Goal: Information Seeking & Learning: Learn about a topic

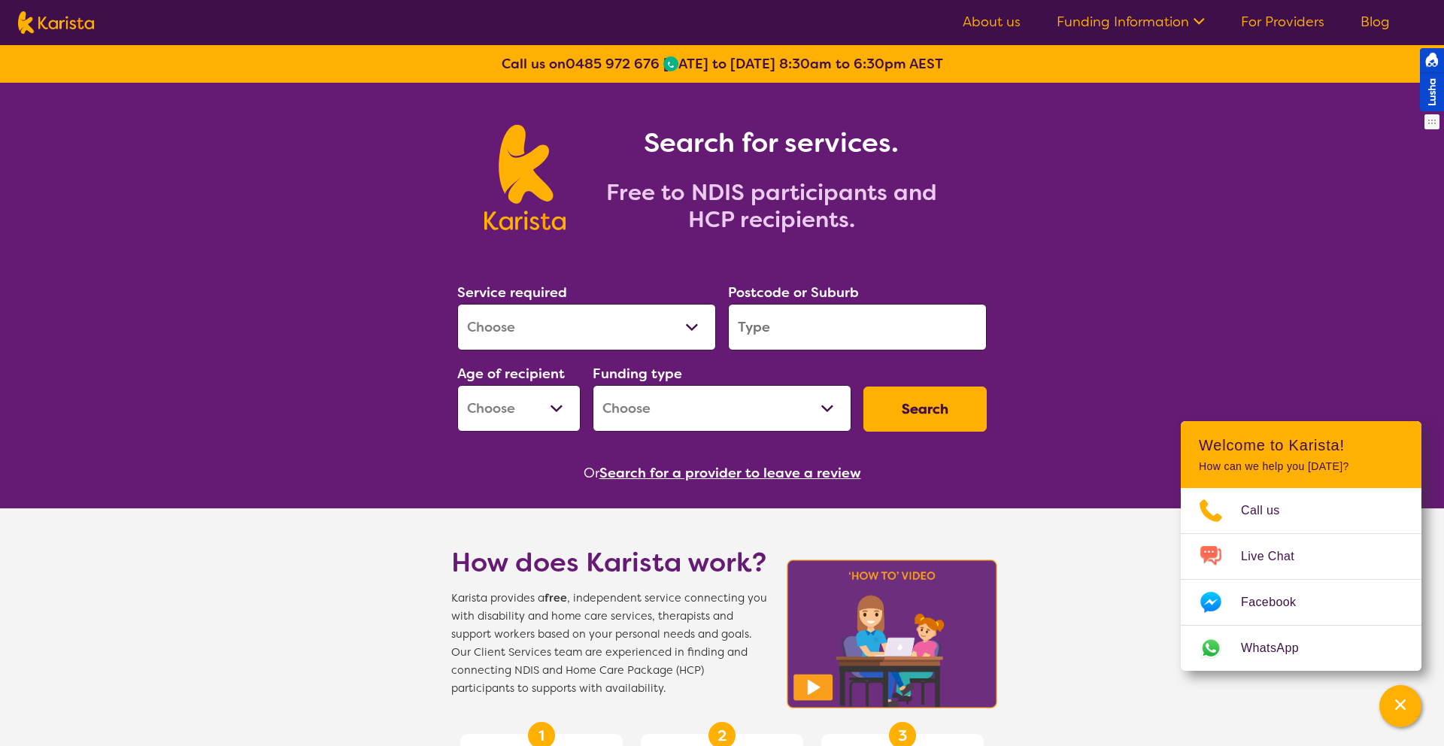
click at [1426, 89] on div at bounding box center [1432, 79] width 24 height 63
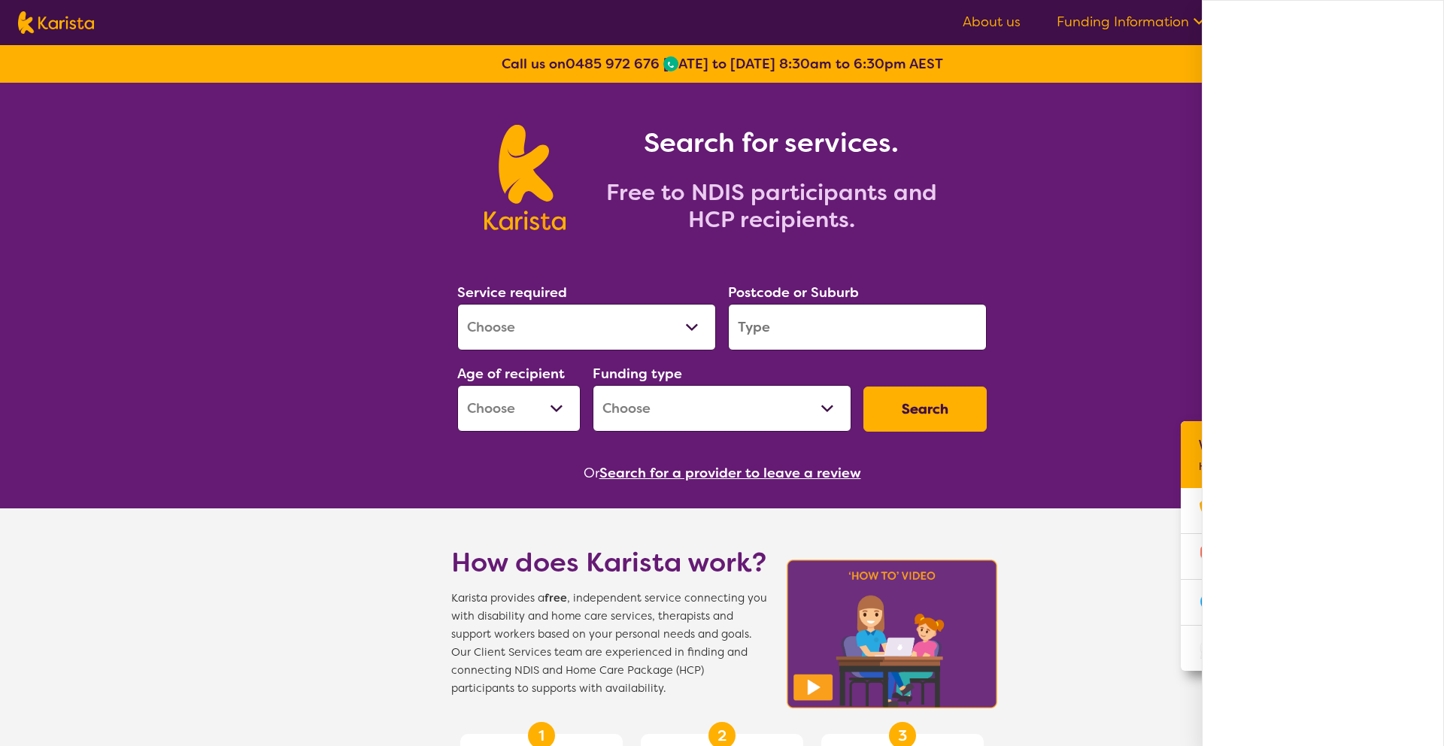
click at [600, 331] on select "Allied Health Assistant Assessment (ADHD or Autism) Behaviour support Counselli…" at bounding box center [586, 327] width 259 height 47
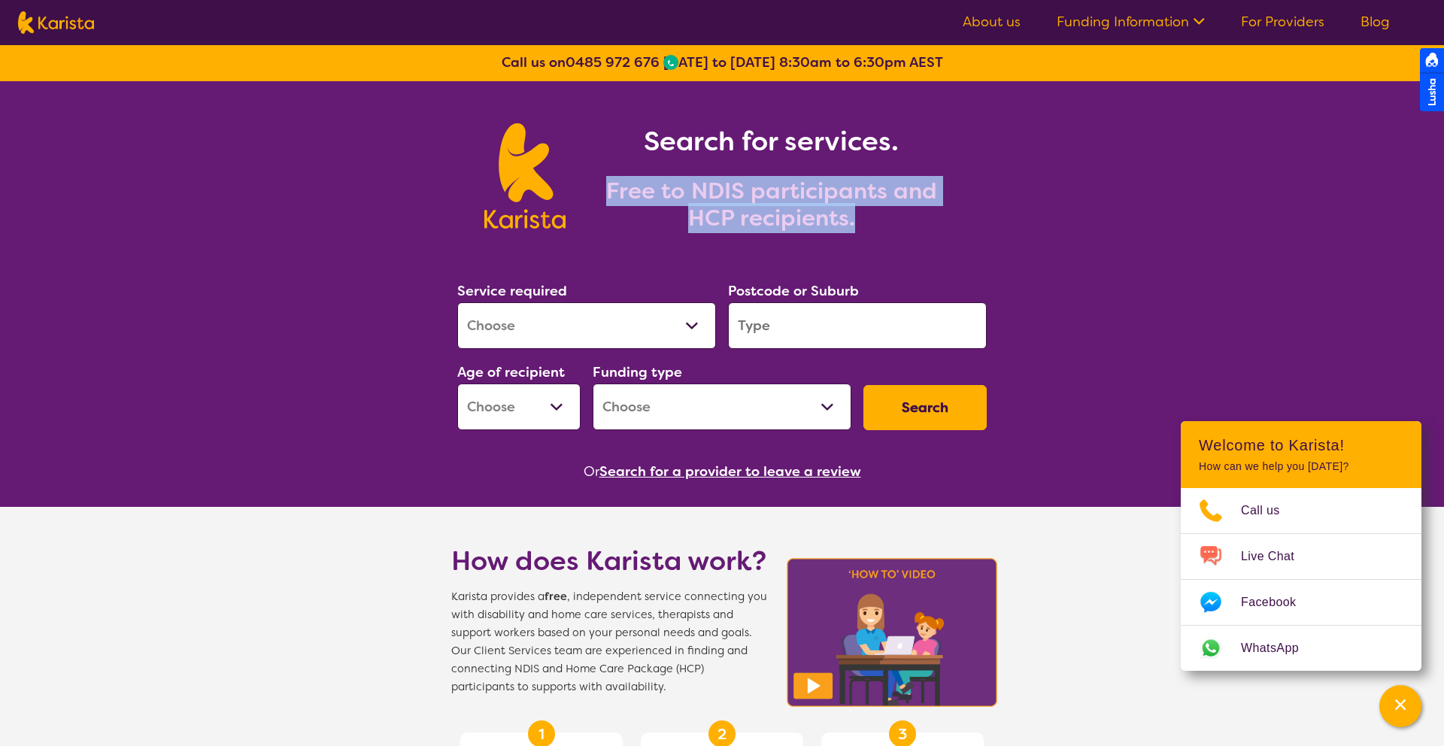
drag, startPoint x: 636, startPoint y: 174, endPoint x: 888, endPoint y: 214, distance: 254.5
click at [888, 214] on div "Search for services. Free to NDIS participants and HCP recipients." at bounding box center [763, 177] width 394 height 108
click at [860, 227] on h2 "Free to NDIS participants and HCP recipients." at bounding box center [772, 205] width 376 height 54
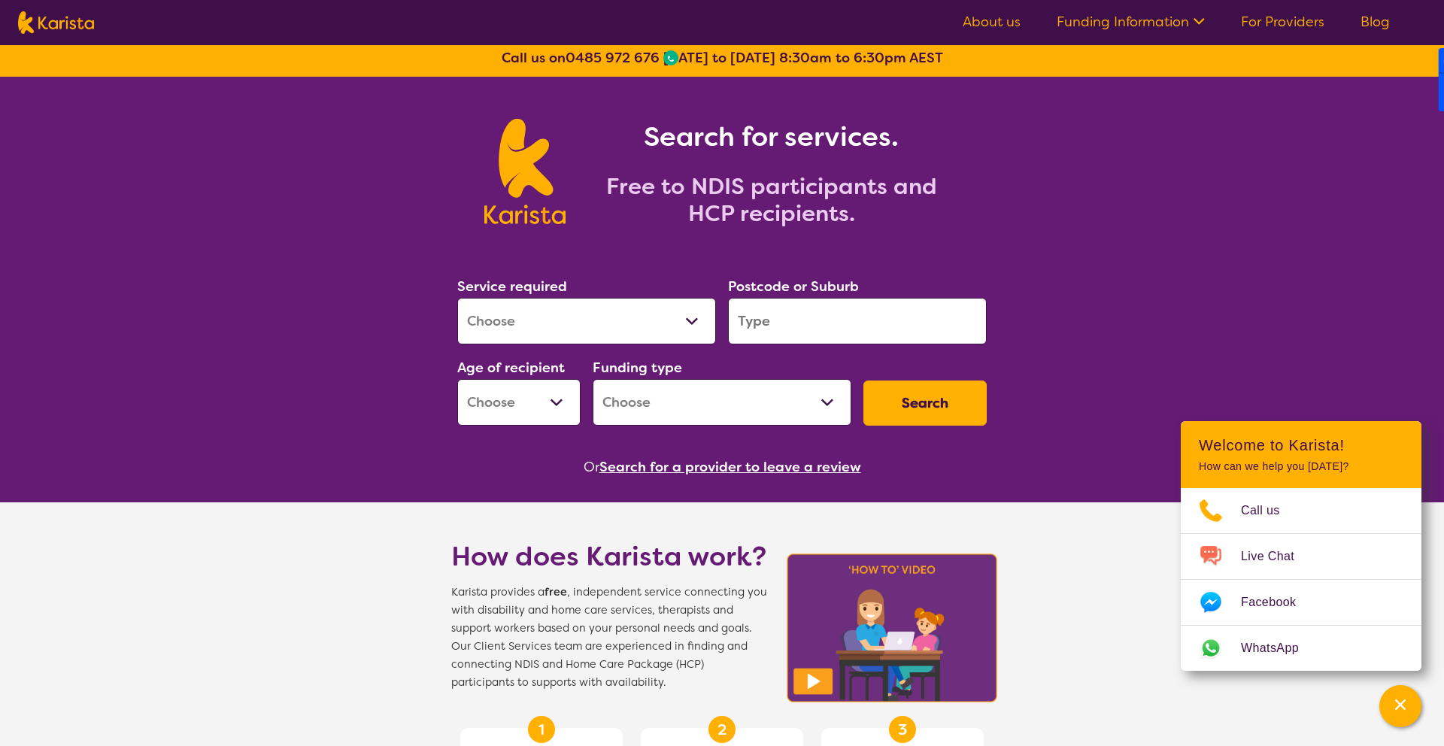
scroll to position [0, 0]
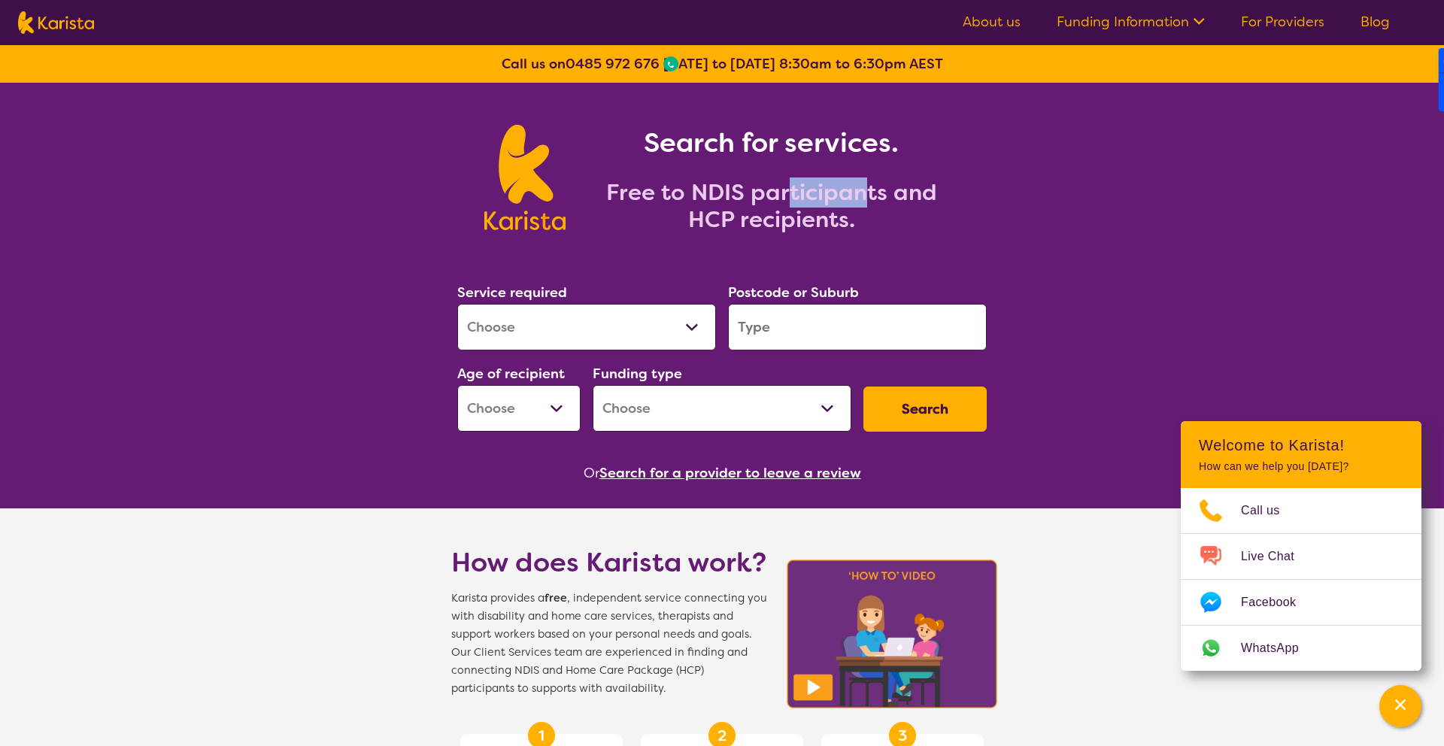
drag, startPoint x: 785, startPoint y: 198, endPoint x: 888, endPoint y: 196, distance: 102.3
click at [888, 196] on h2 "Free to NDIS participants and HCP recipients." at bounding box center [772, 206] width 376 height 54
click at [858, 200] on h2 "Free to NDIS participants and HCP recipients." at bounding box center [772, 206] width 376 height 54
click at [1443, 72] on div at bounding box center [1432, 73] width 24 height 2
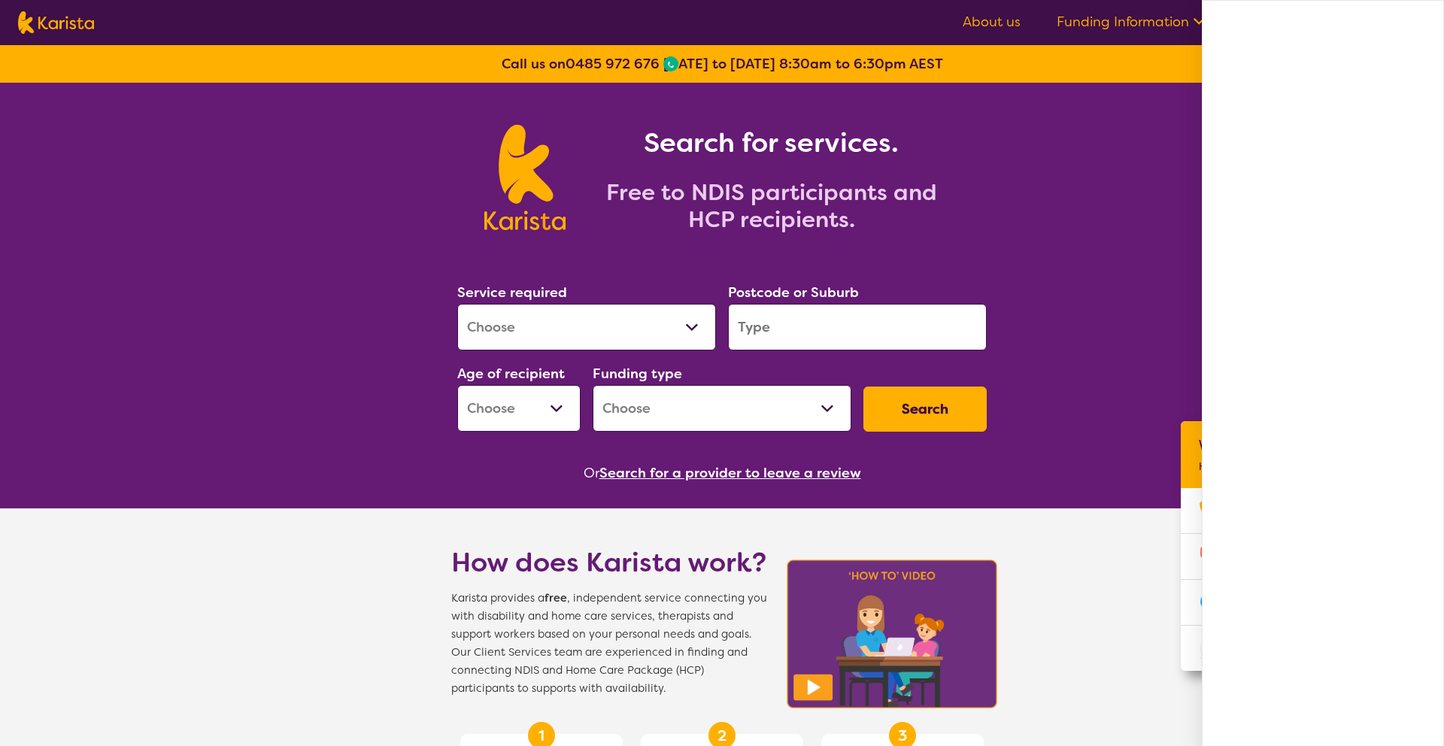
click at [1199, 11] on ul "About us Funding Information NDIS - National Disability Insurance Scheme HCP - …" at bounding box center [1176, 23] width 463 height 24
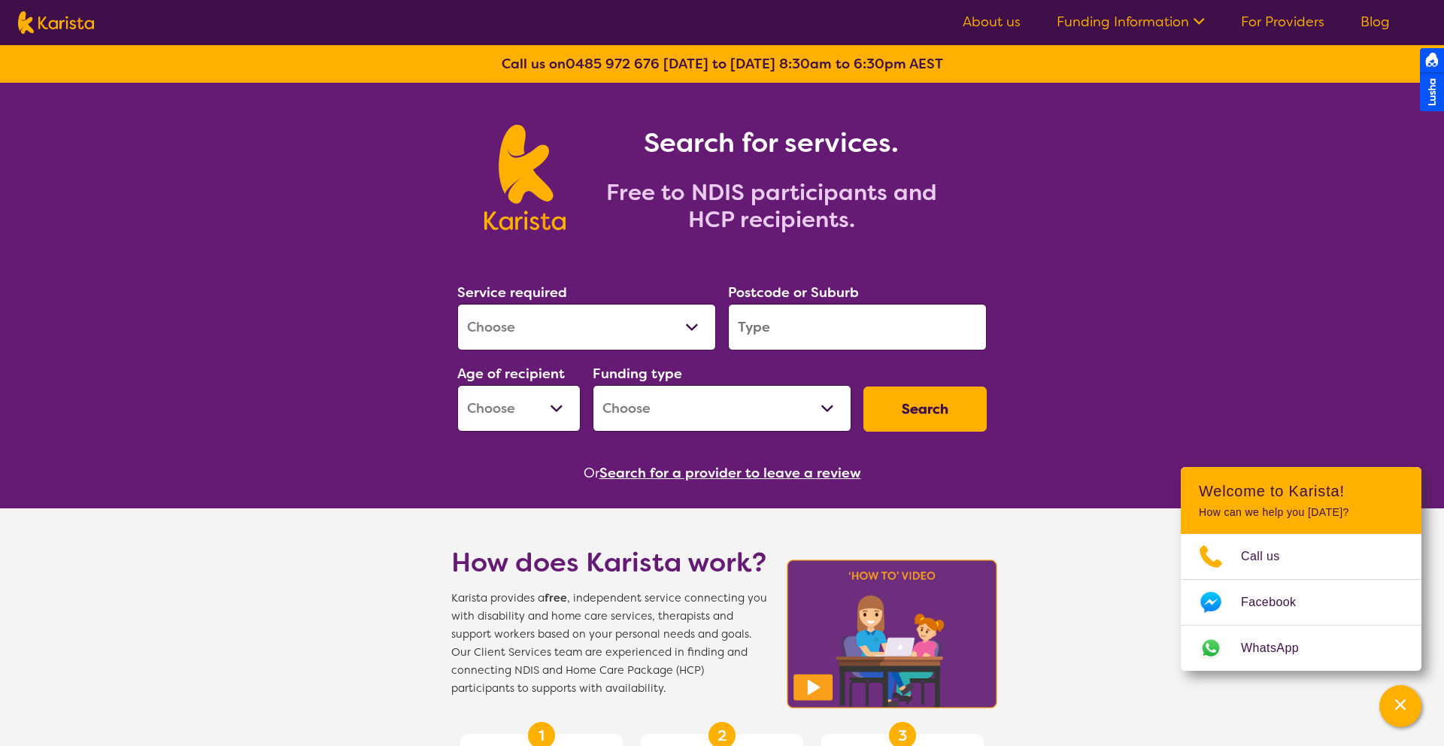
click at [1443, 83] on div at bounding box center [1432, 79] width 24 height 63
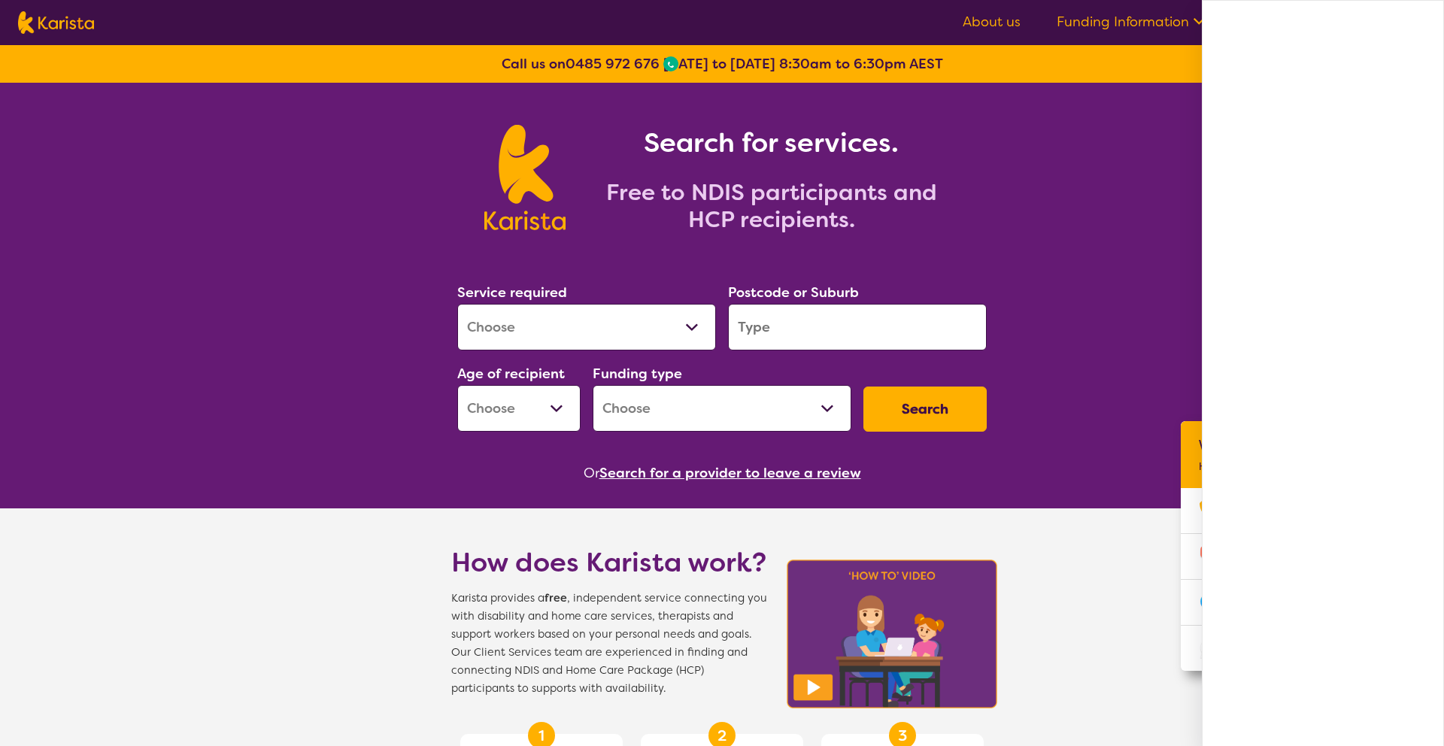
click at [1202, 12] on iframe at bounding box center [1323, 374] width 242 height 748
